Goal: Transaction & Acquisition: Purchase product/service

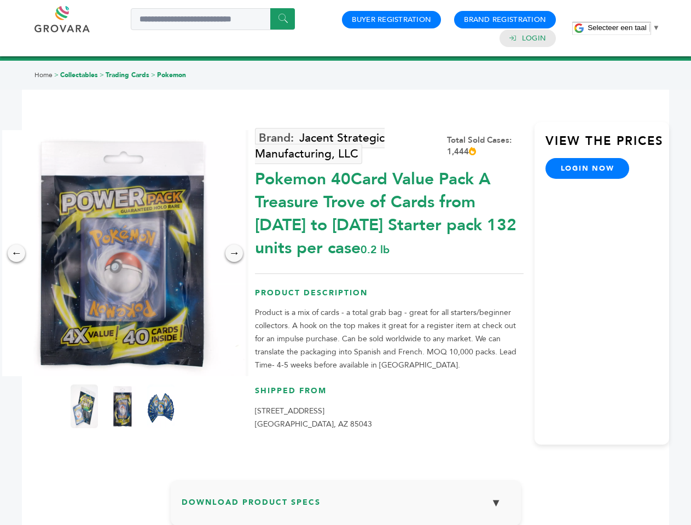
click at [623, 27] on span "Selecteer een taal" at bounding box center [616, 28] width 59 height 8
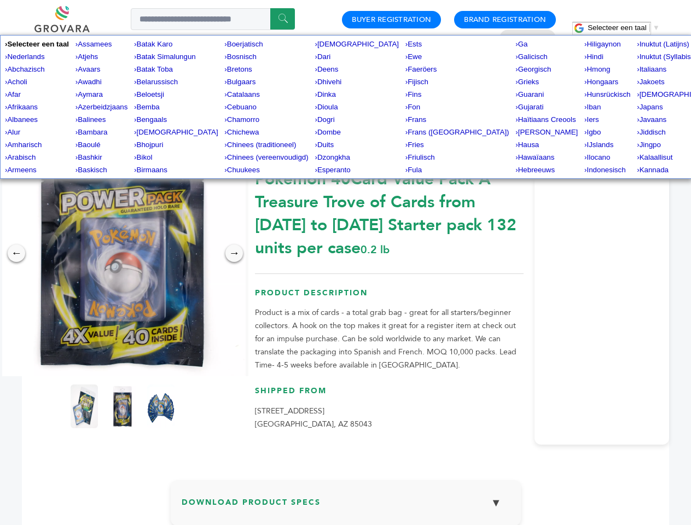
click at [122, 253] on img at bounding box center [122, 253] width 246 height 246
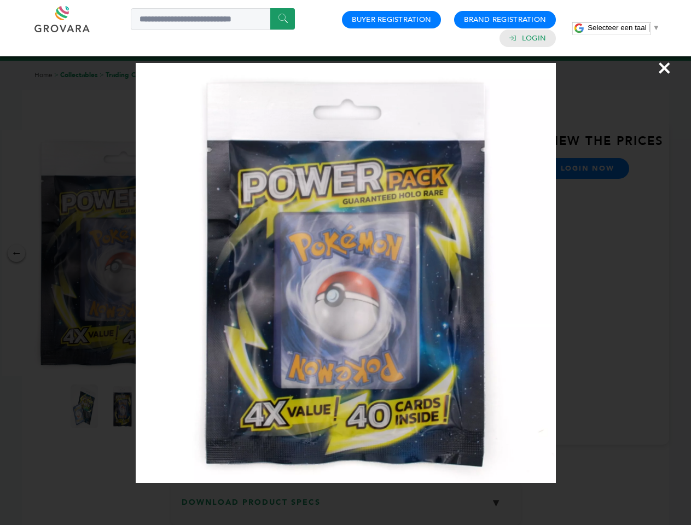
click at [16, 253] on div "×" at bounding box center [345, 262] width 691 height 525
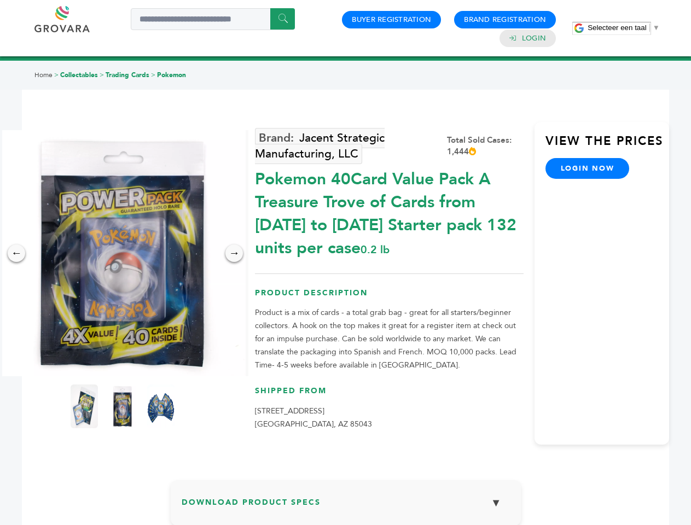
click at [234, 253] on div "→" at bounding box center [233, 252] width 17 height 17
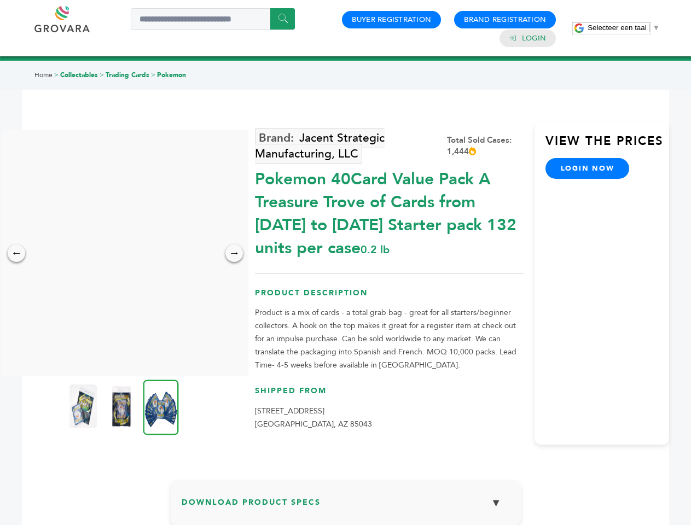
click at [84, 406] on img at bounding box center [82, 406] width 27 height 44
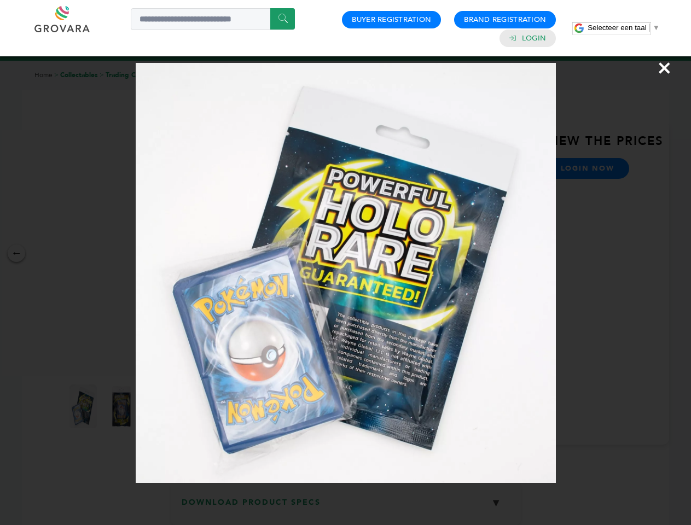
click at [122, 406] on div "×" at bounding box center [345, 262] width 691 height 525
click at [161, 406] on img at bounding box center [161, 406] width 36 height 55
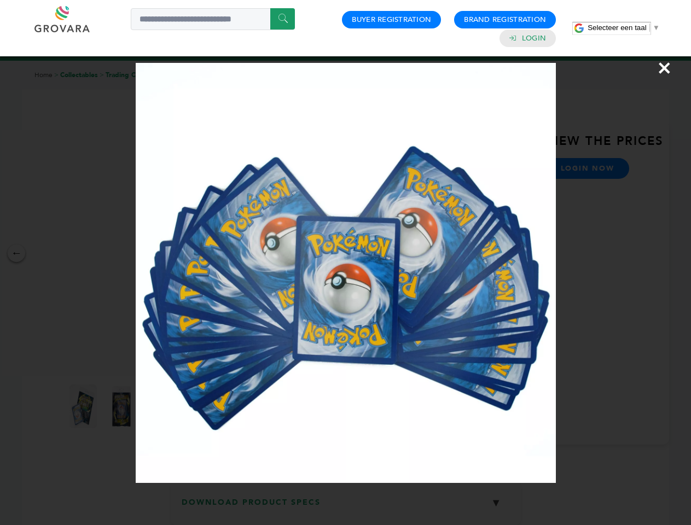
click at [346, 507] on div "×" at bounding box center [345, 262] width 691 height 525
